Goal: Download file/media

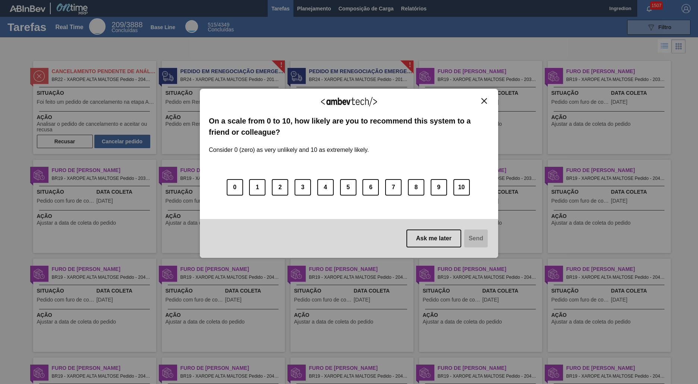
click at [484, 101] on img "Close" at bounding box center [484, 101] width 6 height 6
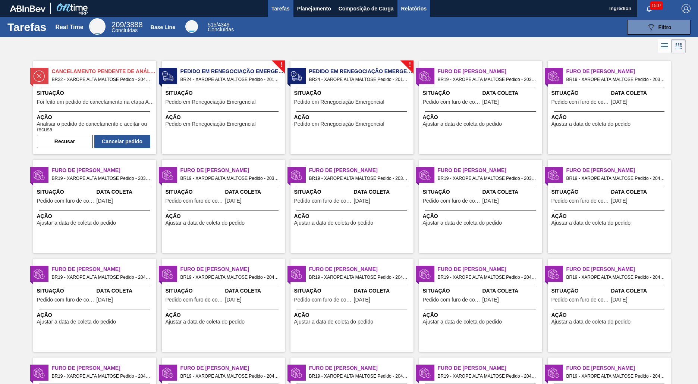
click at [413, 8] on span "Relatórios" at bounding box center [413, 8] width 25 height 9
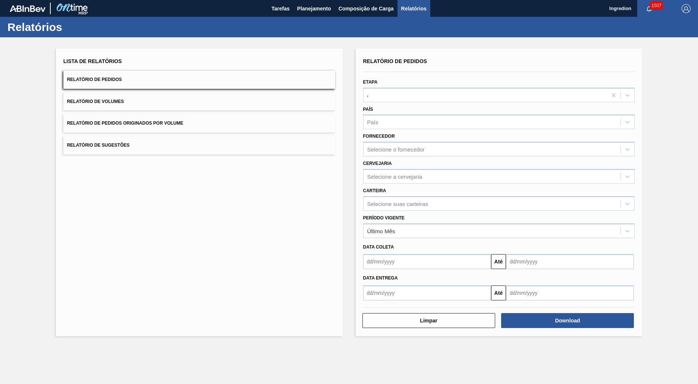
type input "Aguardando Faturamento"
type input "Xarope"
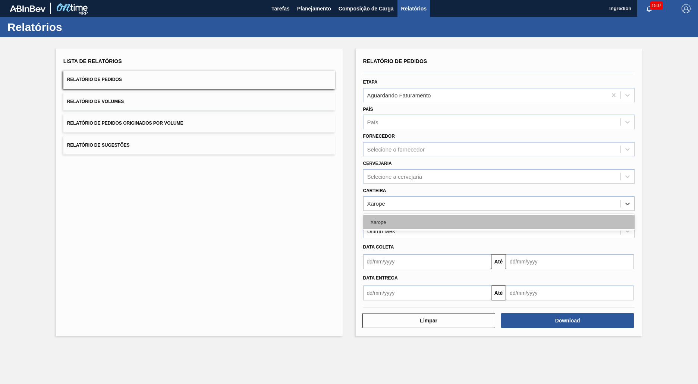
click at [498, 222] on div "Xarope" at bounding box center [499, 222] width 272 height 14
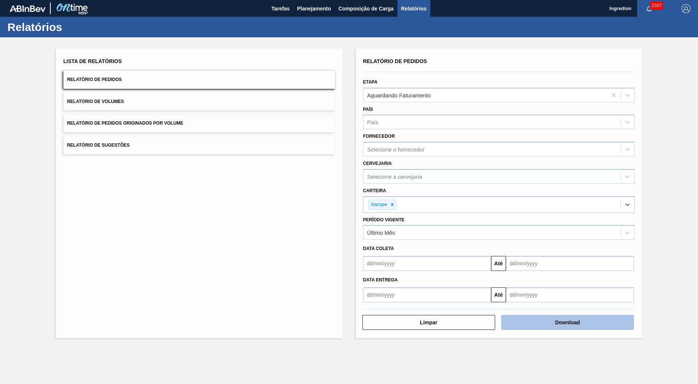
click at [567, 322] on button "Download" at bounding box center [567, 322] width 133 height 15
